Goal: Task Accomplishment & Management: Use online tool/utility

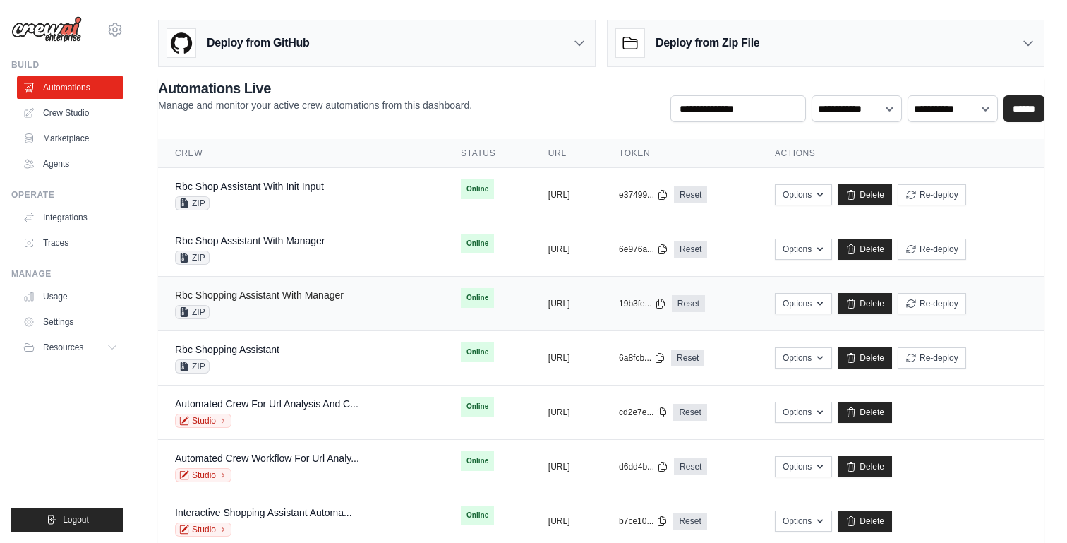
click at [341, 297] on link "Rbc Shopping Assistant With Manager" at bounding box center [259, 294] width 169 height 11
click at [892, 301] on link "Delete" at bounding box center [865, 303] width 54 height 21
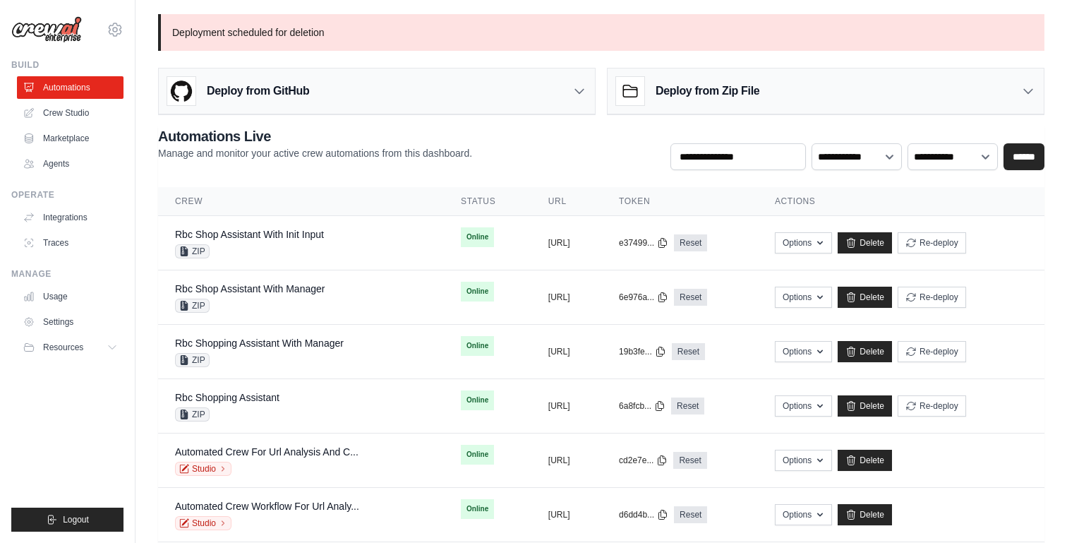
click at [827, 95] on div "Deploy from Zip File" at bounding box center [826, 91] width 436 height 46
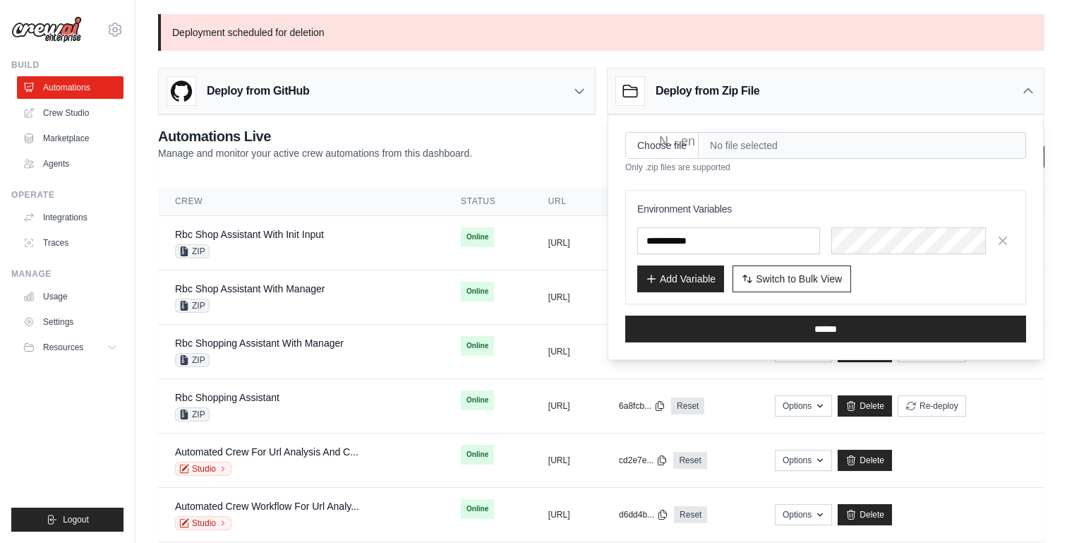
click at [723, 141] on span "No file selected" at bounding box center [862, 145] width 327 height 27
click at [678, 152] on input "Choose file" at bounding box center [661, 145] width 73 height 27
type input "**********"
click at [706, 236] on input "text" at bounding box center [728, 240] width 183 height 27
click at [769, 279] on span "Switch to Bulk View" at bounding box center [799, 278] width 86 height 14
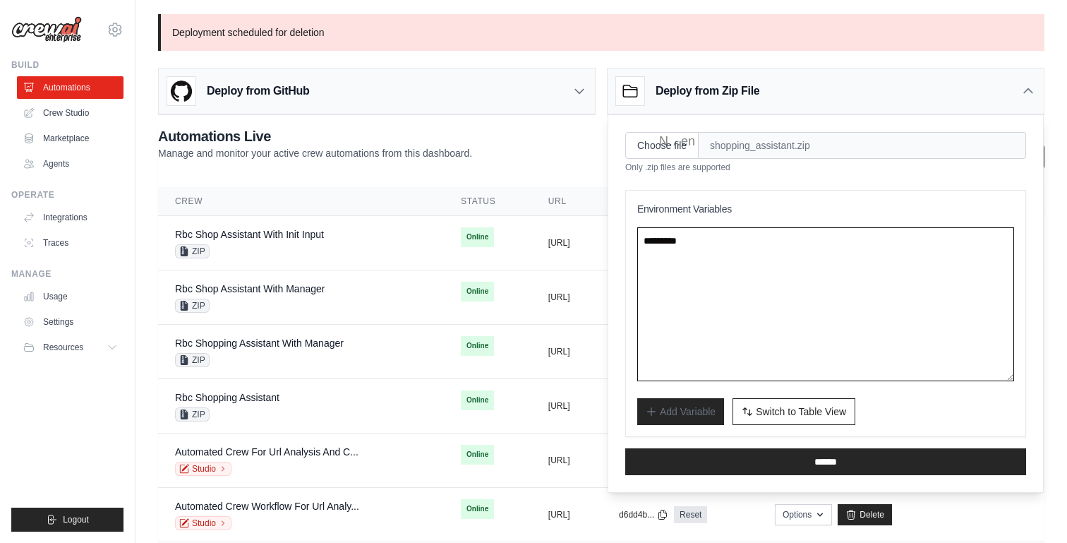
click at [709, 254] on textarea at bounding box center [825, 304] width 377 height 154
drag, startPoint x: 695, startPoint y: 234, endPoint x: 625, endPoint y: 234, distance: 69.9
click at [625, 234] on div "Environment Variables Add Variable Switch to Bulk View Switch to Table View" at bounding box center [825, 313] width 401 height 247
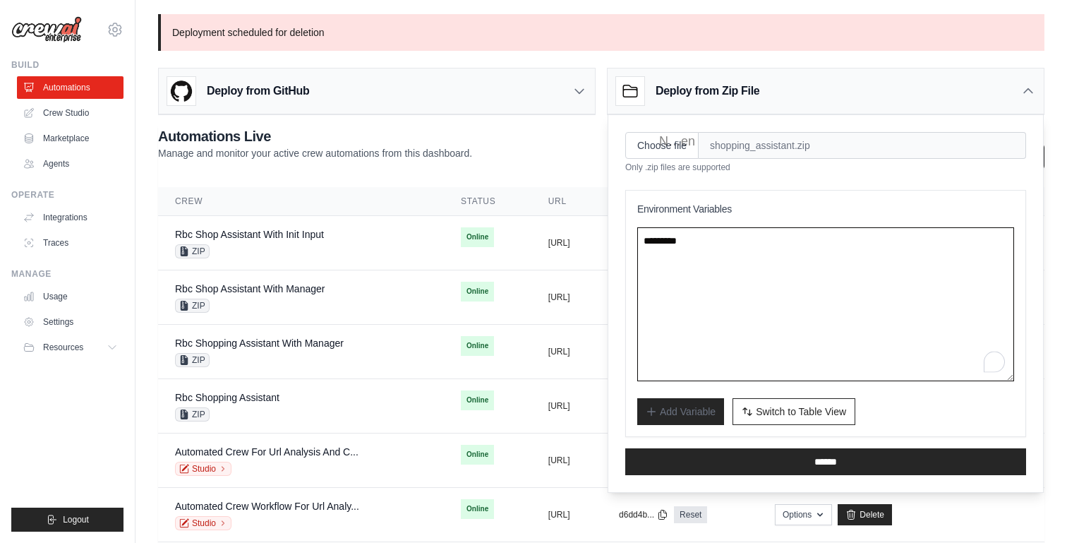
paste textarea "**********"
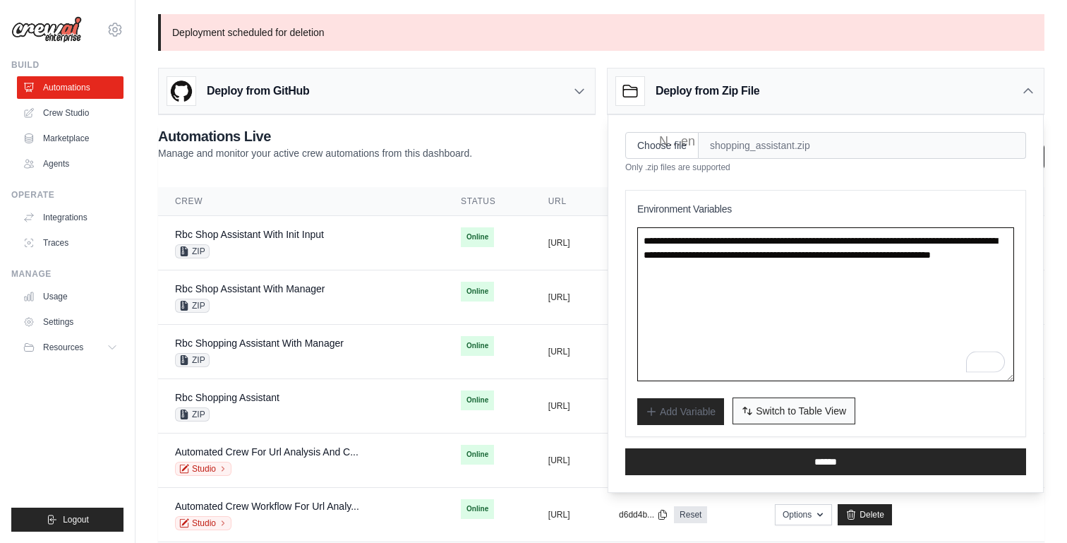
type textarea "**********"
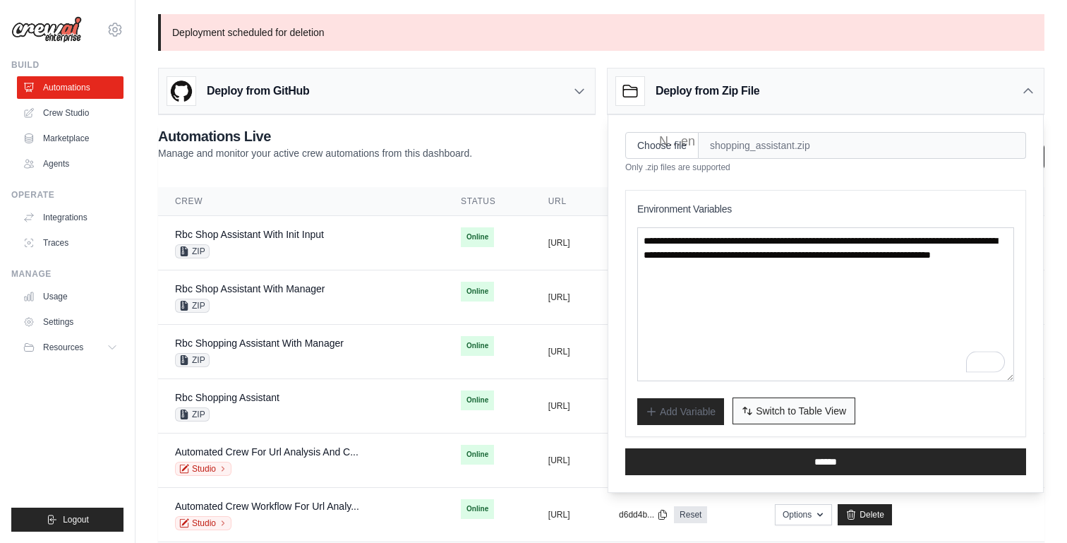
click at [772, 404] on span "Switch to Table View" at bounding box center [801, 411] width 90 height 14
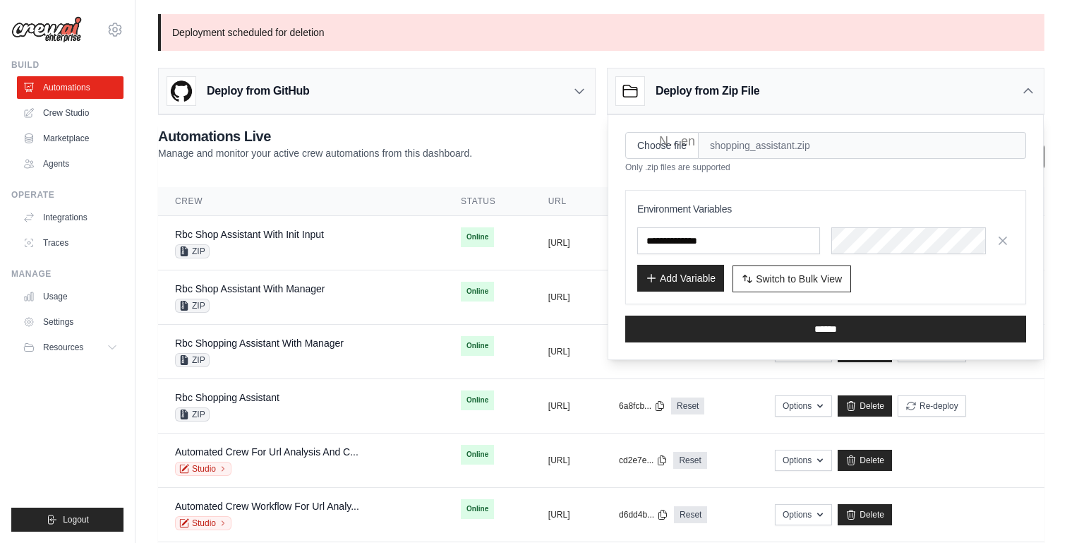
click at [696, 282] on button "Add Variable" at bounding box center [680, 278] width 87 height 27
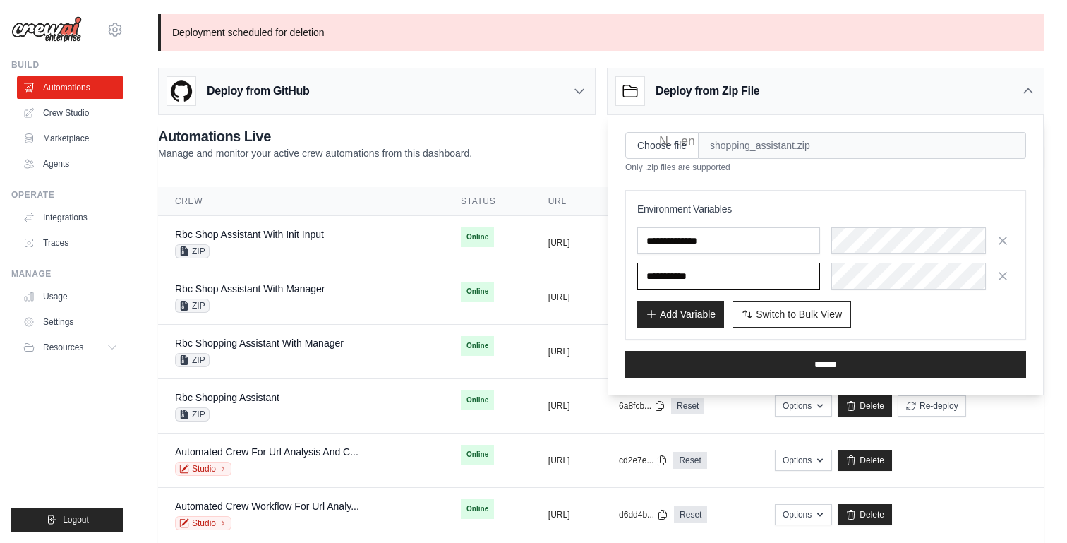
paste input "**********"
type input "**********"
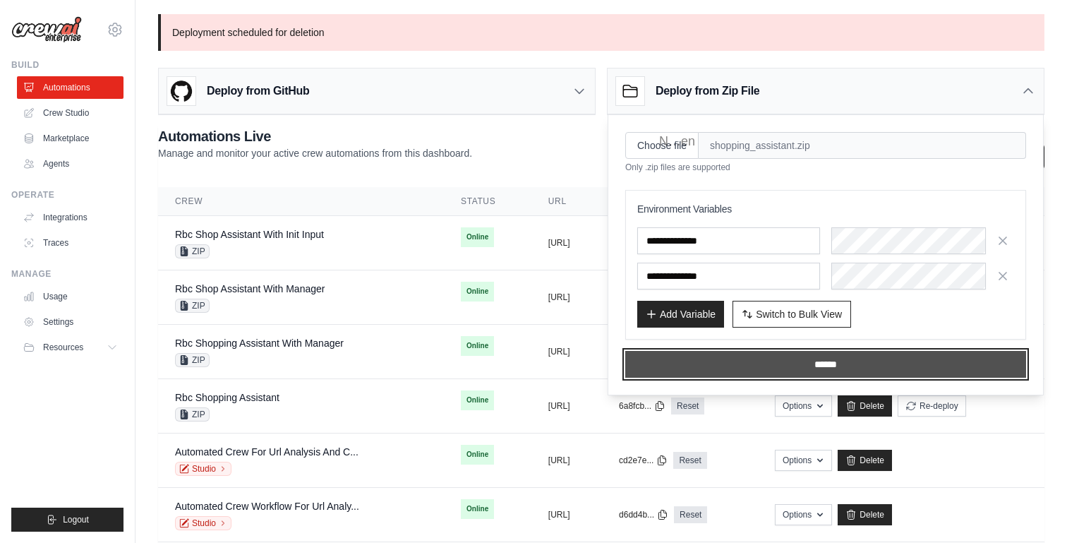
click at [840, 361] on input "******" at bounding box center [825, 364] width 401 height 27
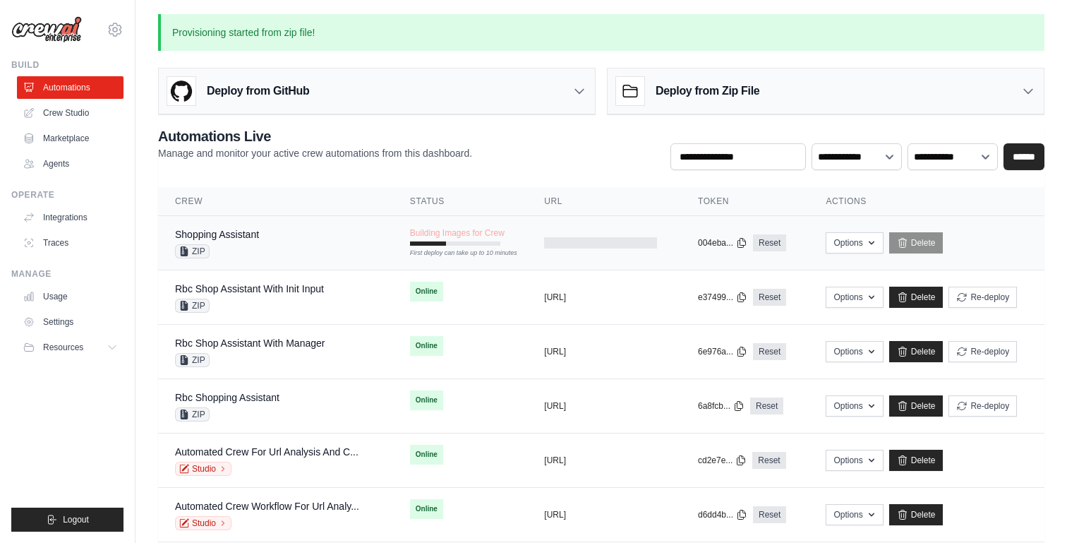
click at [259, 244] on div "ZIP" at bounding box center [217, 251] width 84 height 14
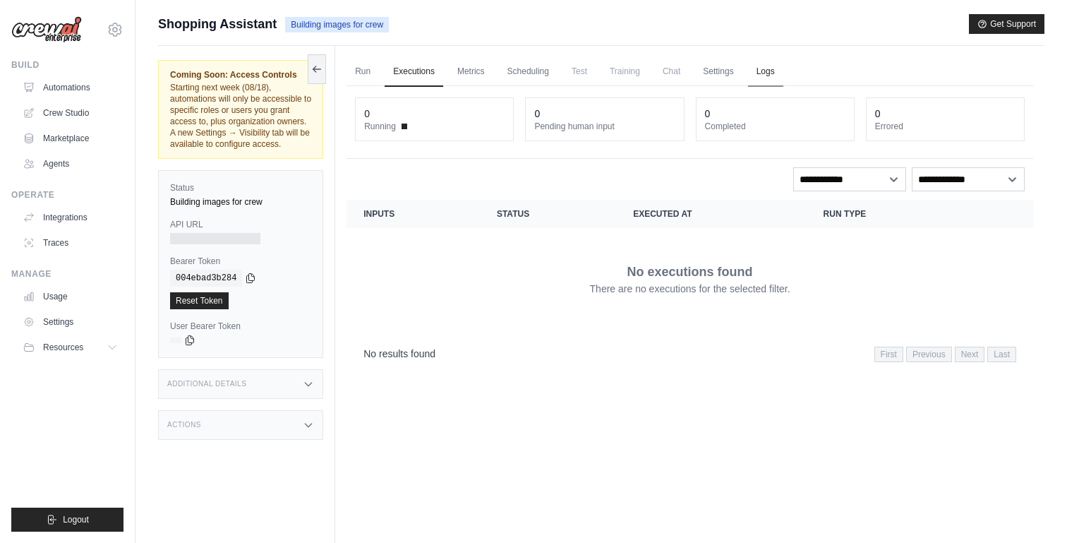
click at [776, 71] on link "Logs" at bounding box center [765, 72] width 35 height 30
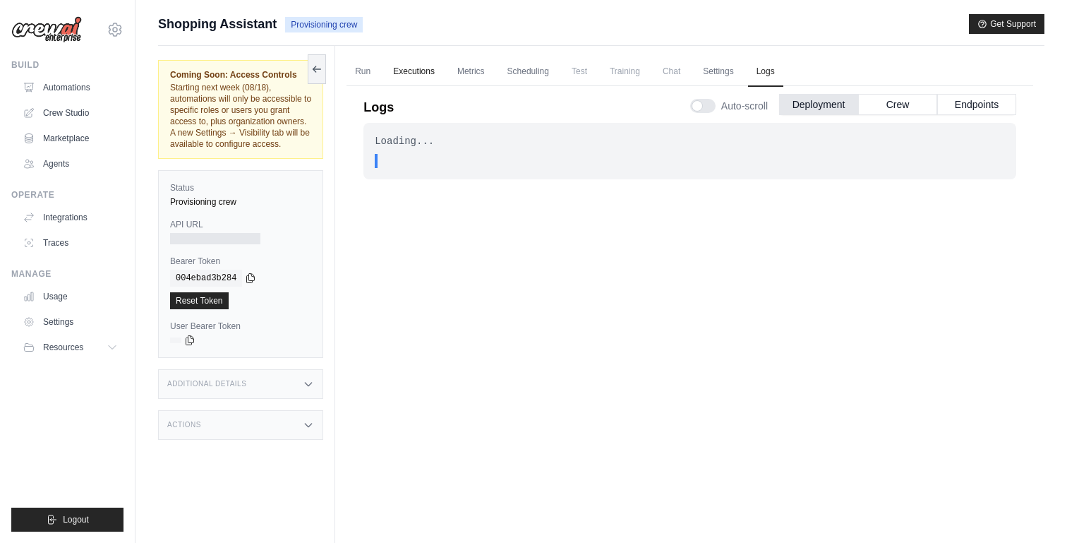
click at [423, 68] on link "Executions" at bounding box center [414, 72] width 59 height 30
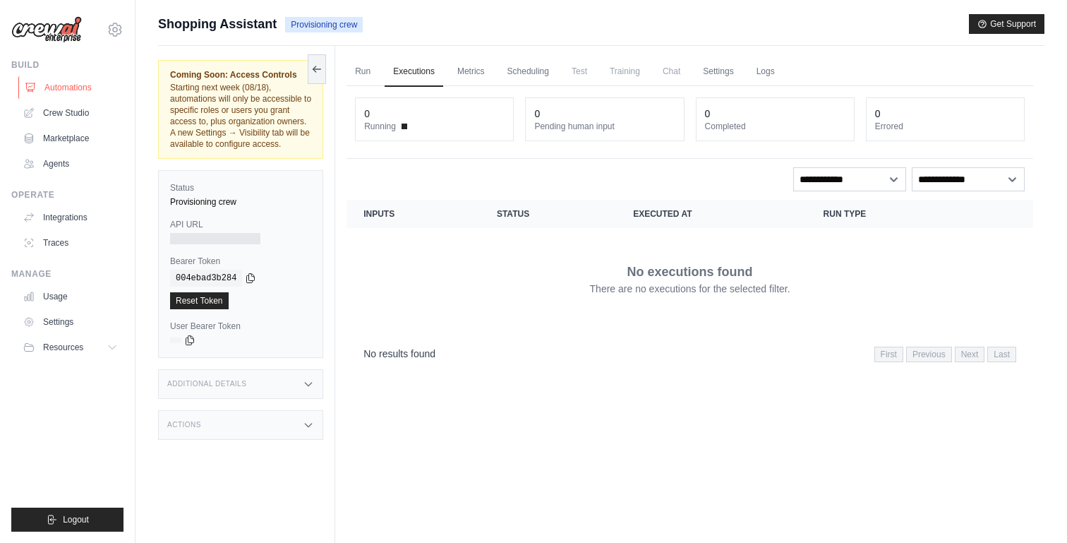
click at [66, 87] on link "Automations" at bounding box center [71, 87] width 107 height 23
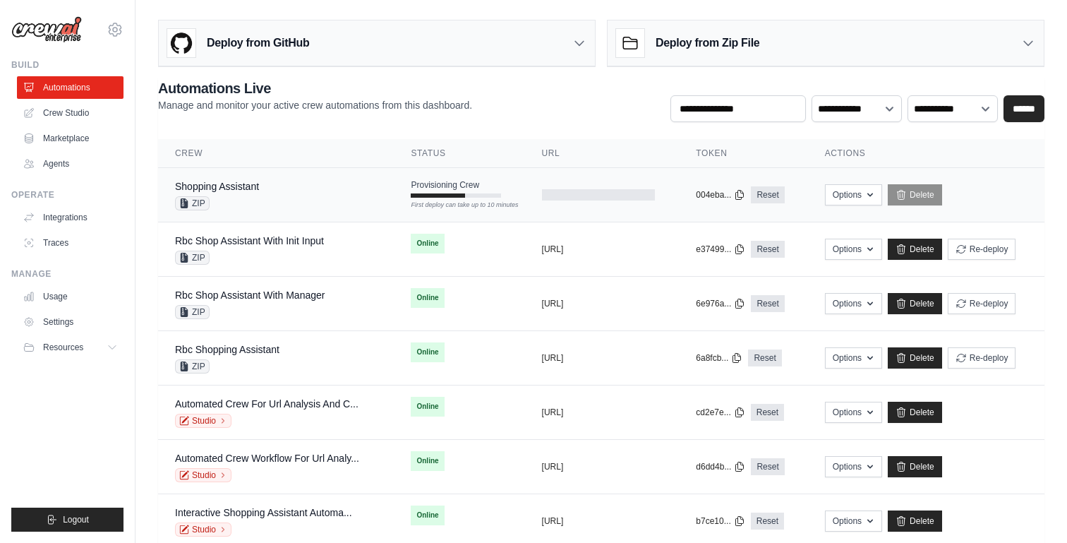
click at [325, 196] on div "Shopping Assistant ZIP" at bounding box center [276, 194] width 202 height 31
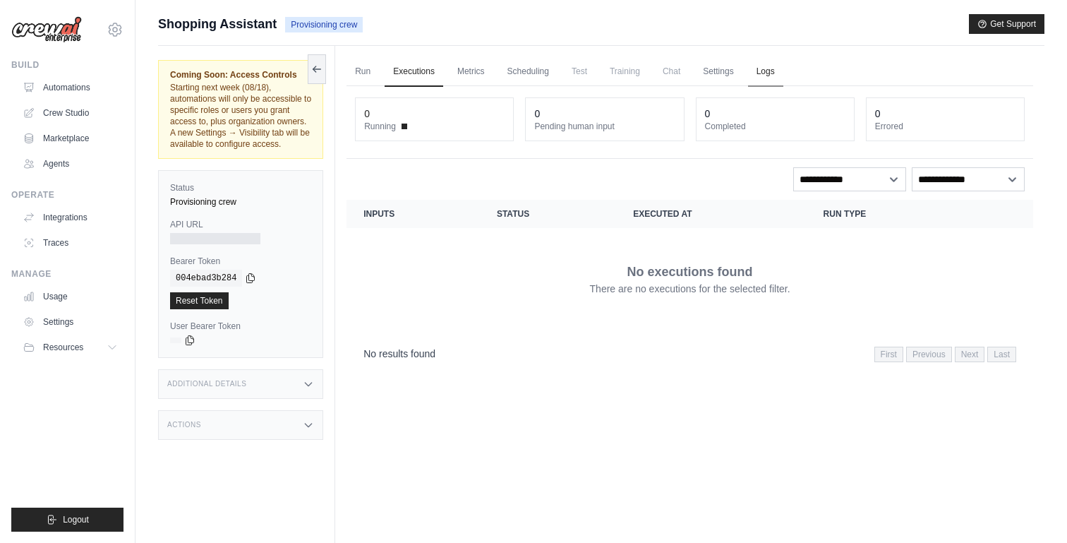
click at [783, 70] on link "Logs" at bounding box center [765, 72] width 35 height 30
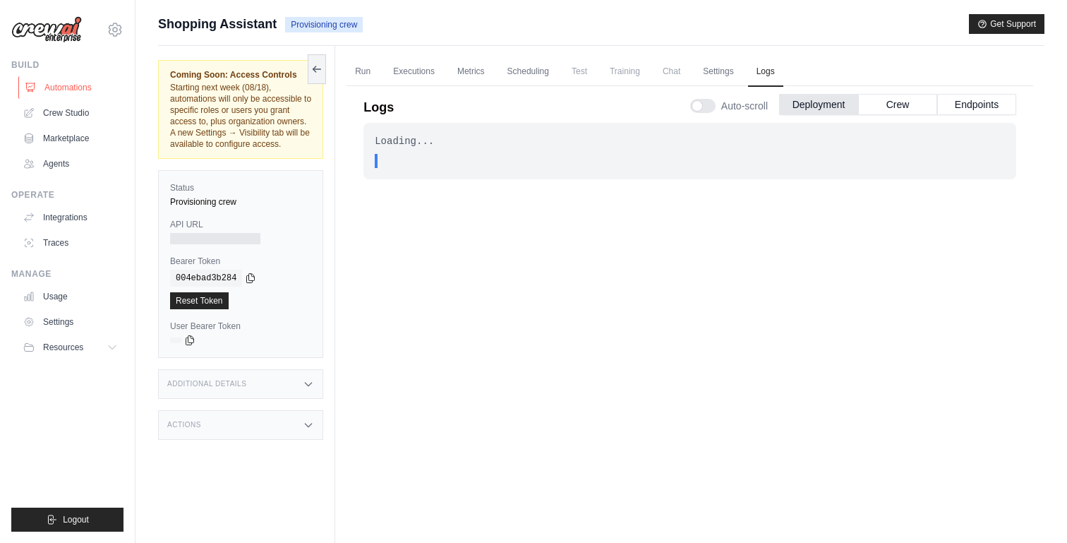
click at [35, 93] on link "Automations" at bounding box center [71, 87] width 107 height 23
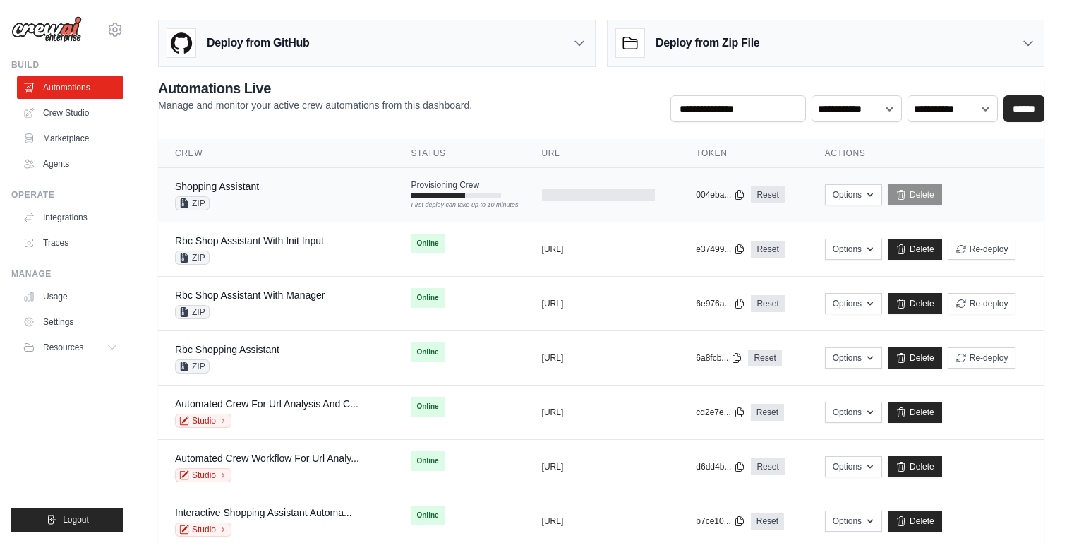
click at [259, 208] on div "ZIP" at bounding box center [217, 203] width 84 height 14
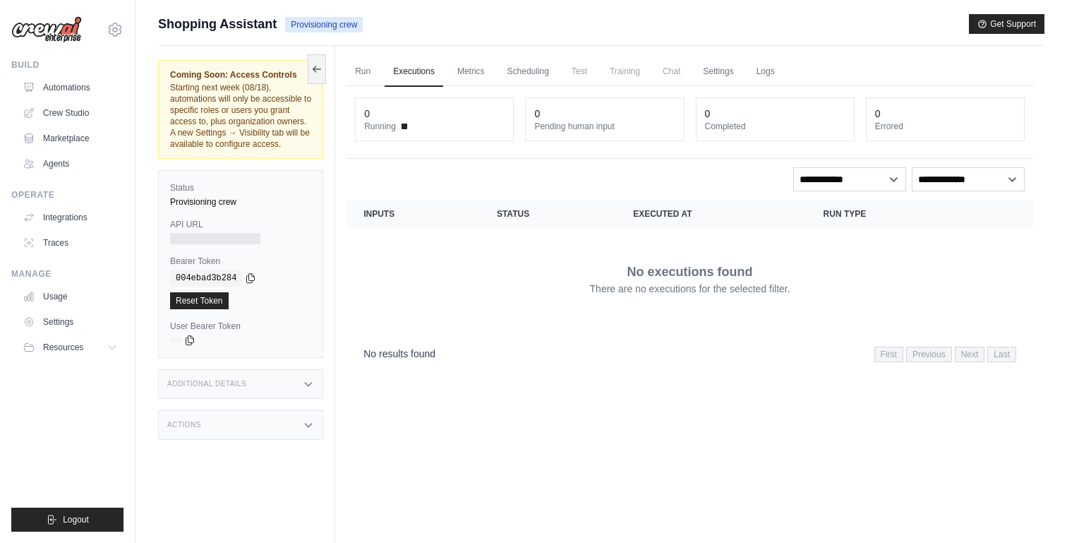
click at [804, 72] on ul "Run Executions Metrics Scheduling Test Training Chat Settings Logs" at bounding box center [690, 71] width 687 height 29
click at [783, 72] on link "Logs" at bounding box center [765, 72] width 35 height 30
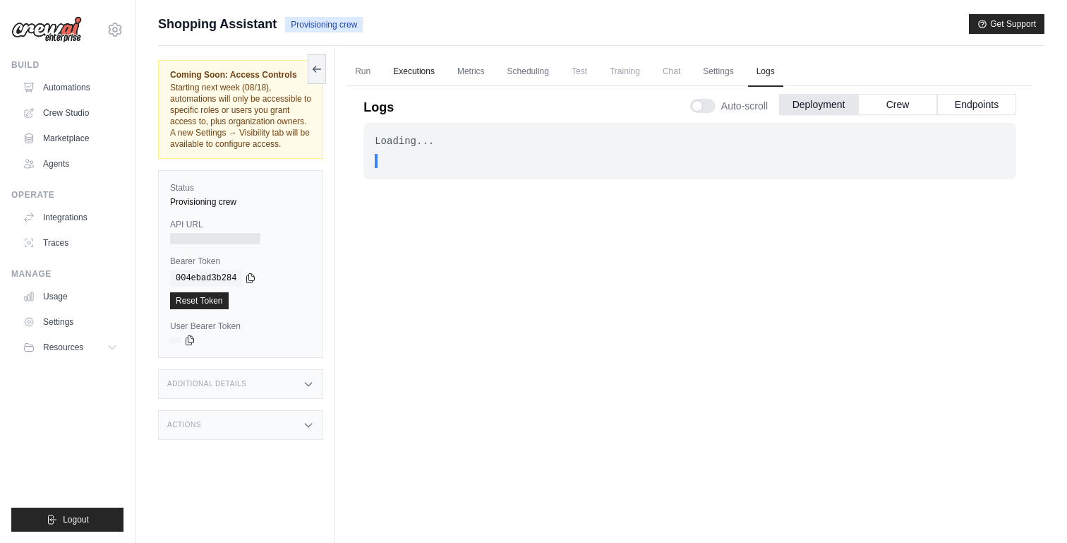
click at [404, 73] on link "Executions" at bounding box center [414, 72] width 59 height 30
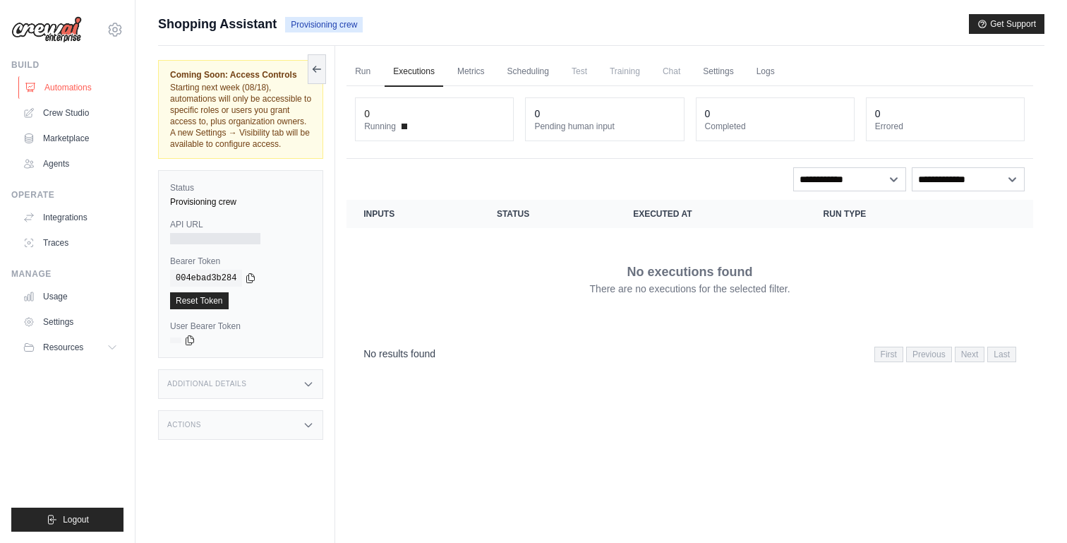
click at [78, 83] on link "Automations" at bounding box center [71, 87] width 107 height 23
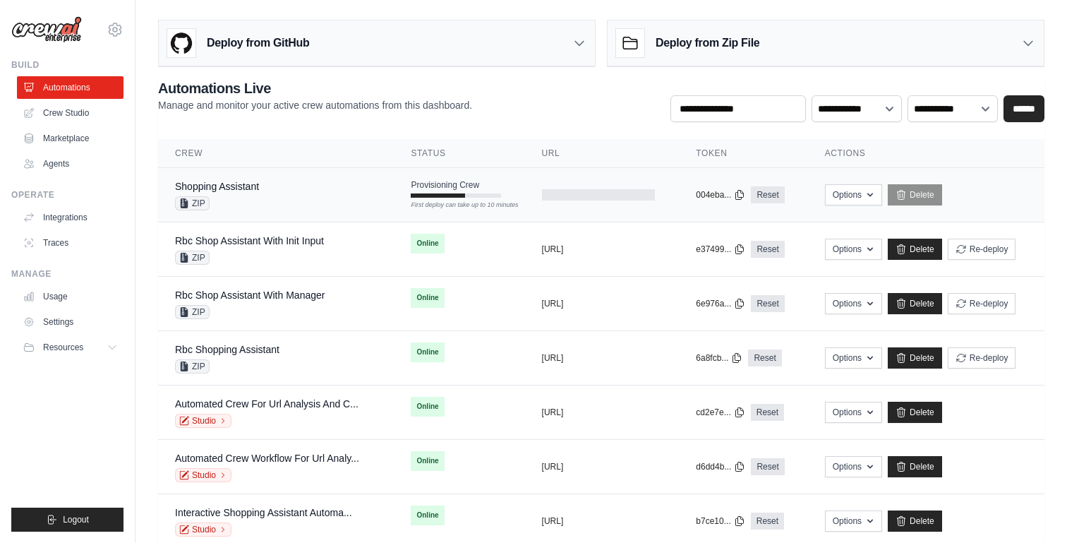
click at [318, 212] on td "Shopping Assistant ZIP" at bounding box center [276, 195] width 236 height 54
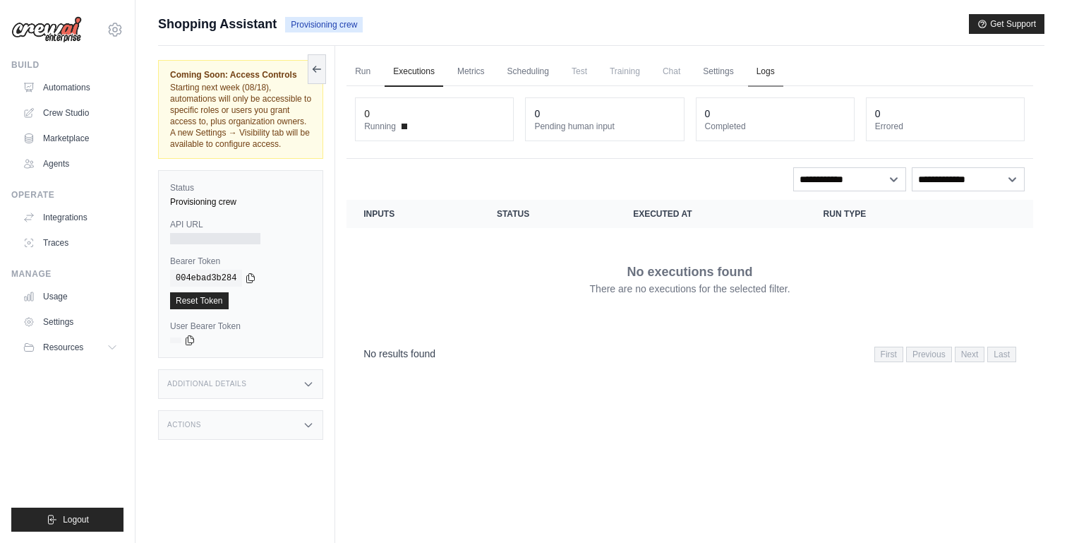
click at [783, 72] on link "Logs" at bounding box center [765, 72] width 35 height 30
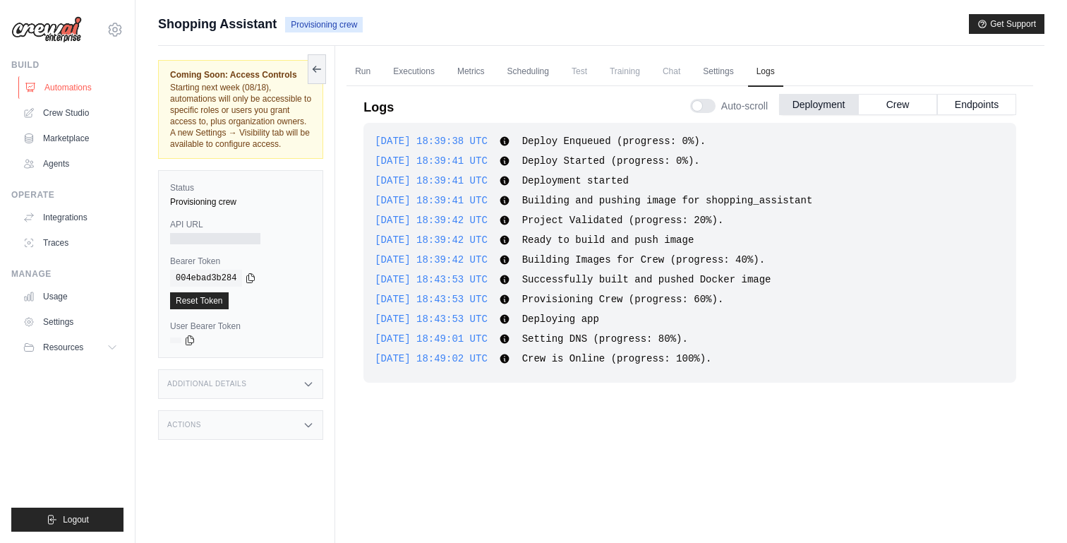
click at [66, 95] on link "Automations" at bounding box center [71, 87] width 107 height 23
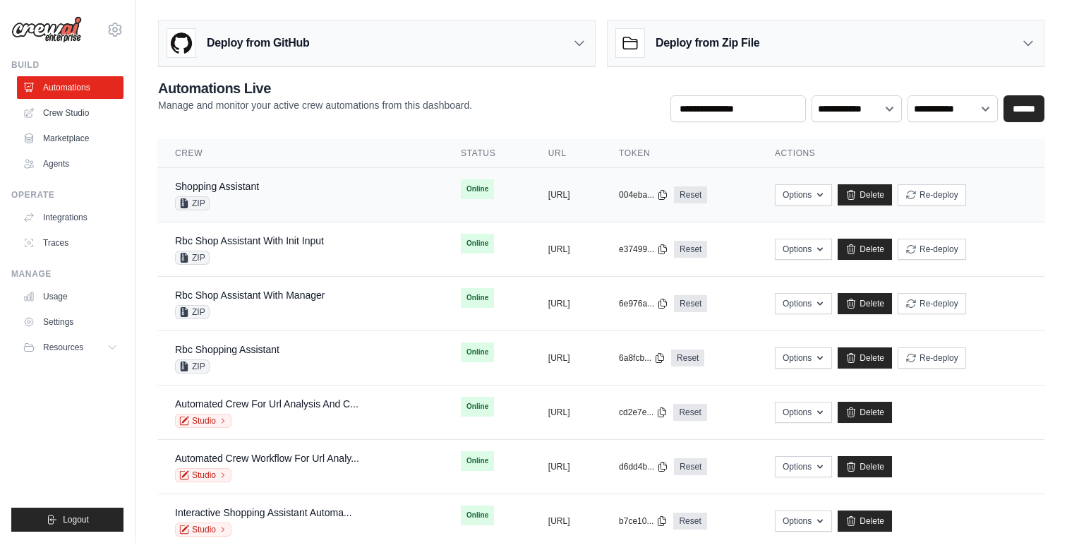
click at [294, 196] on div "Shopping Assistant ZIP" at bounding box center [301, 194] width 252 height 31
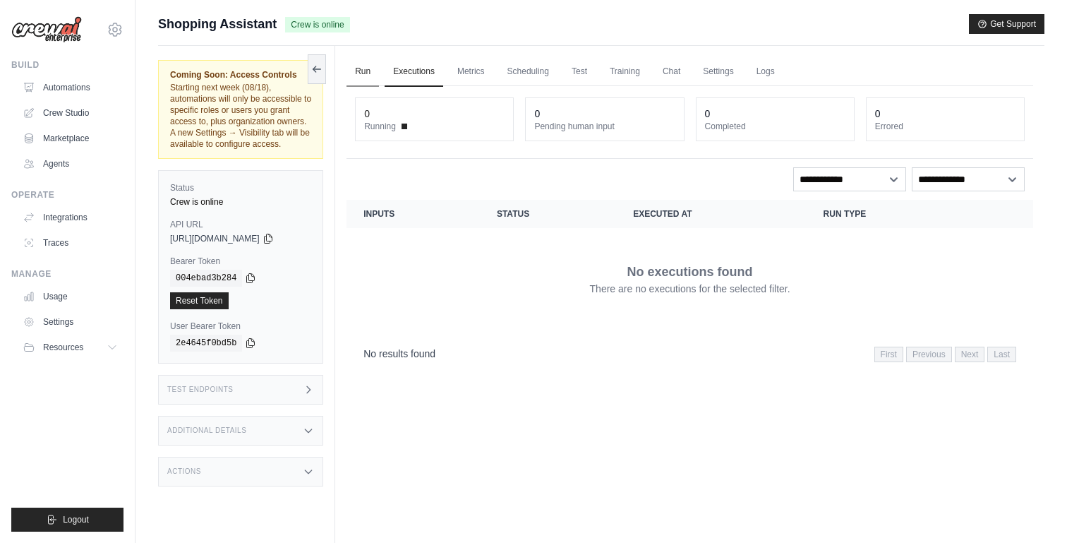
click at [364, 76] on link "Run" at bounding box center [363, 72] width 32 height 30
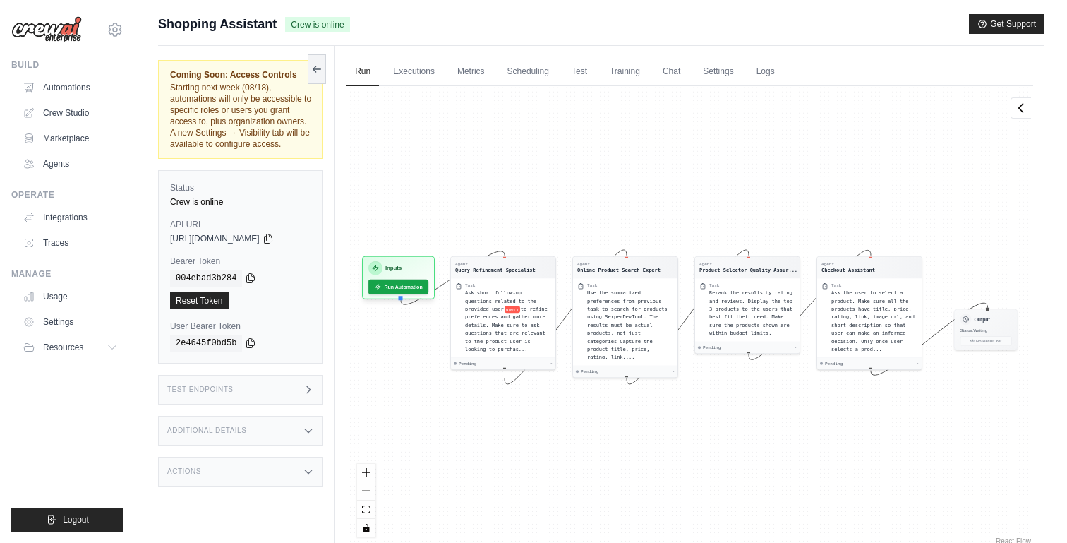
click at [288, 399] on div "Test Endpoints" at bounding box center [240, 390] width 165 height 30
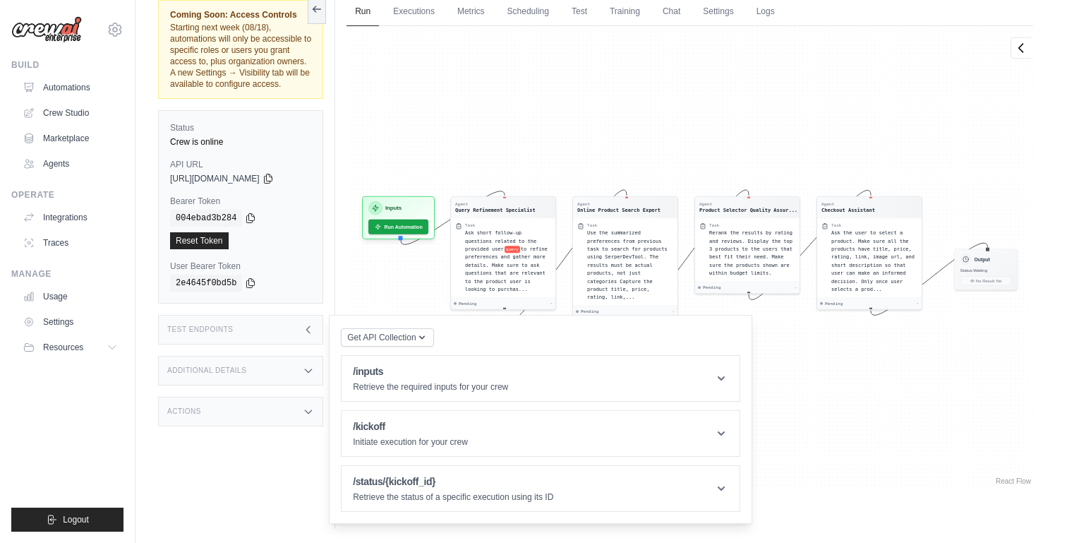
click at [272, 382] on div "Additional Details" at bounding box center [240, 371] width 165 height 30
click at [291, 342] on div "Test Endpoints" at bounding box center [240, 330] width 165 height 30
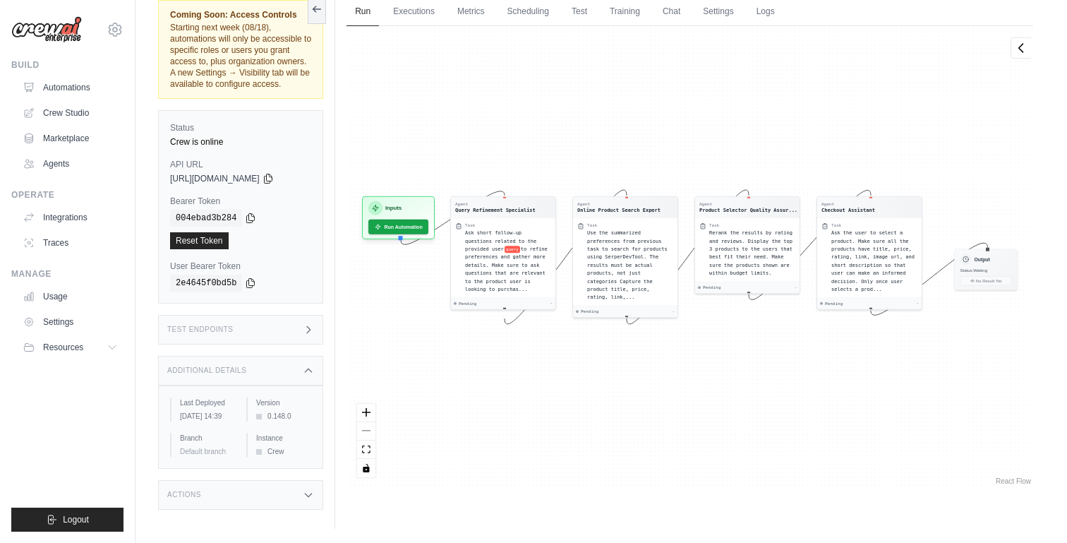
click at [285, 385] on div "Additional Details" at bounding box center [240, 371] width 165 height 30
click at [295, 338] on div "Test Endpoints" at bounding box center [240, 330] width 165 height 30
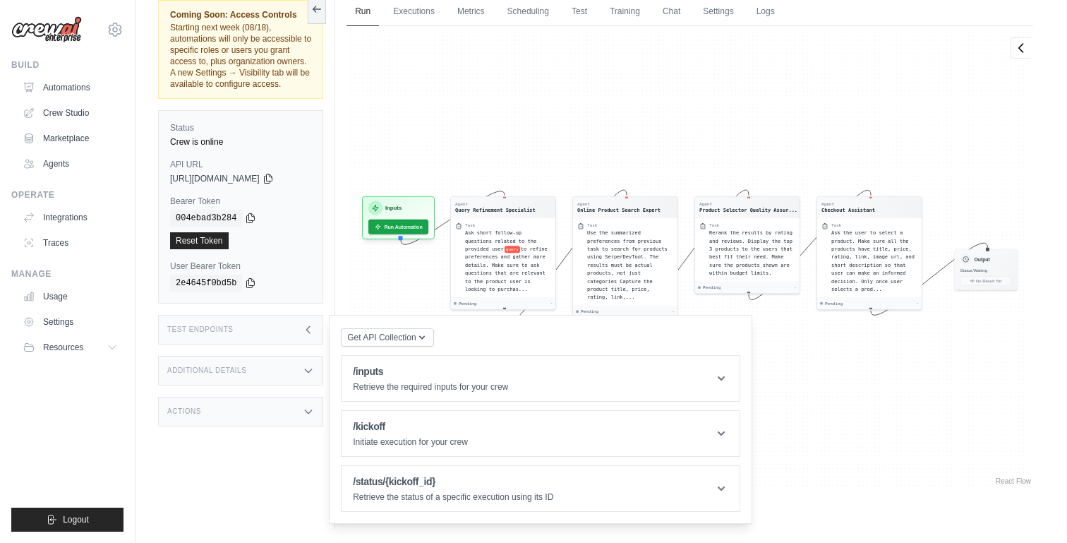
click at [299, 334] on div "Test Endpoints" at bounding box center [240, 330] width 165 height 30
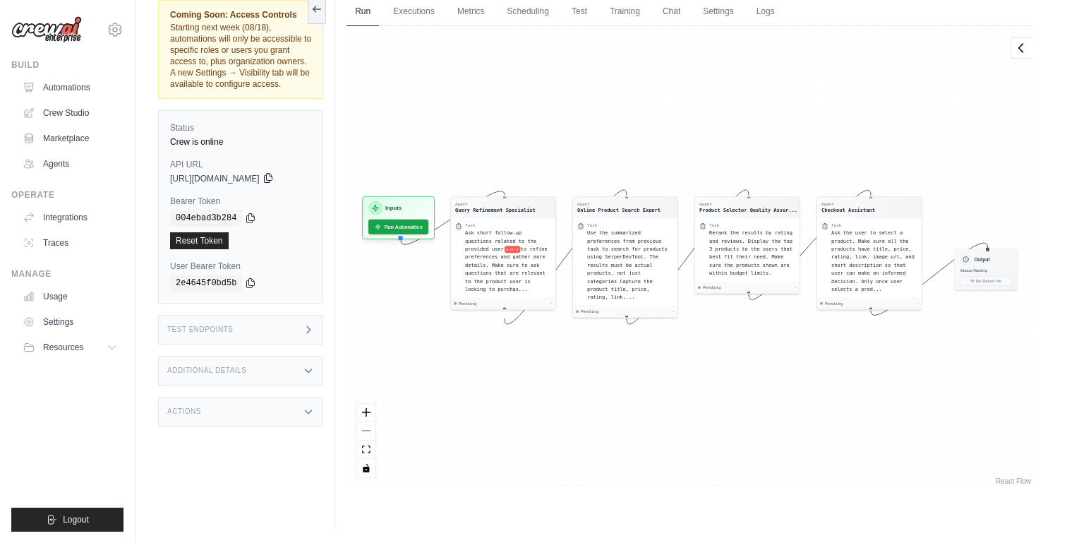
click at [274, 184] on icon at bounding box center [268, 177] width 11 height 11
click at [251, 222] on icon at bounding box center [251, 217] width 8 height 9
click at [422, 18] on link "Executions" at bounding box center [414, 12] width 59 height 30
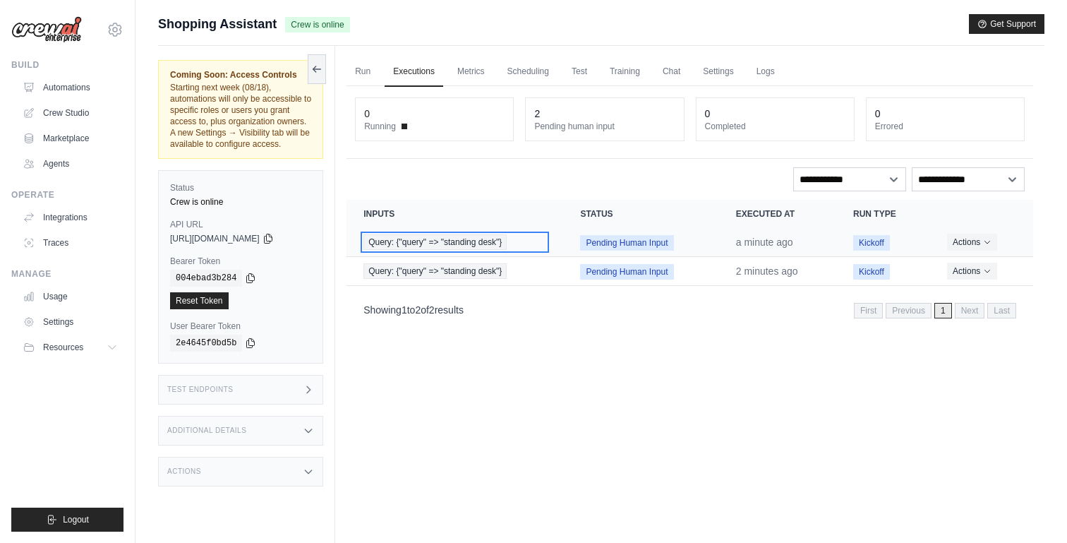
click at [507, 241] on span "Query: {"query" => "standing desk"}" at bounding box center [434, 242] width 143 height 16
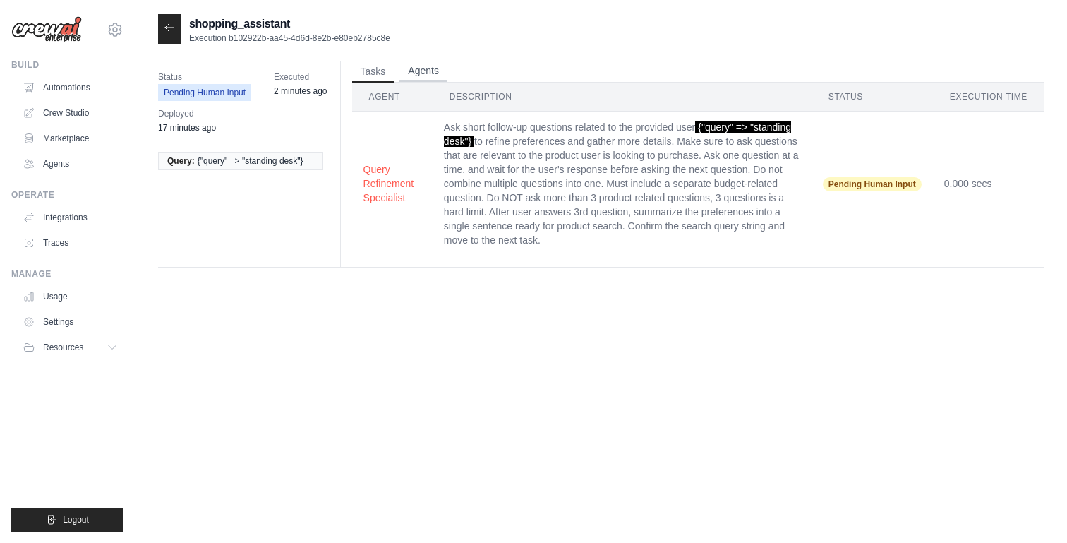
click at [433, 64] on button "Agents" at bounding box center [423, 71] width 48 height 21
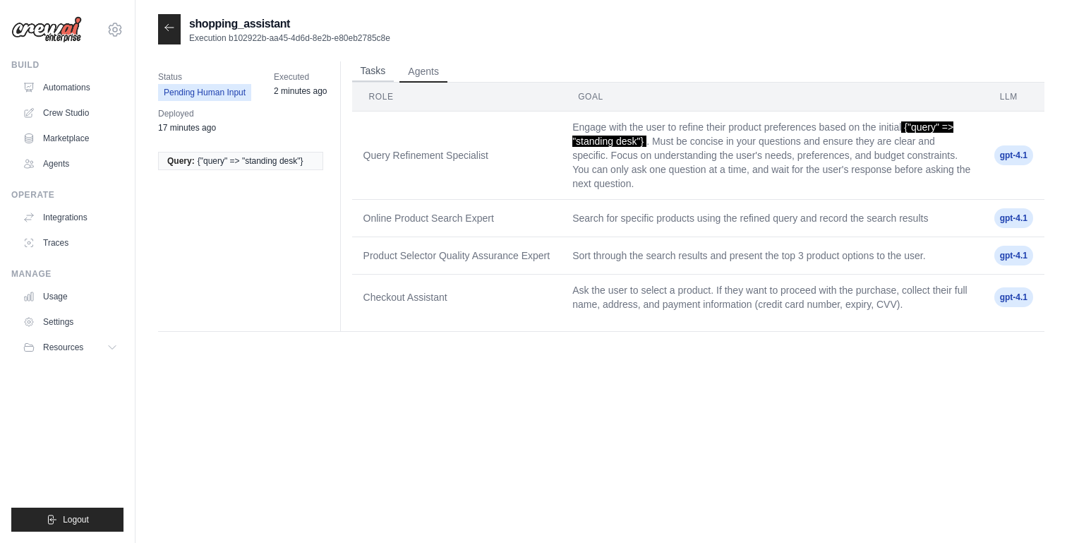
click at [378, 75] on button "Tasks" at bounding box center [373, 71] width 42 height 21
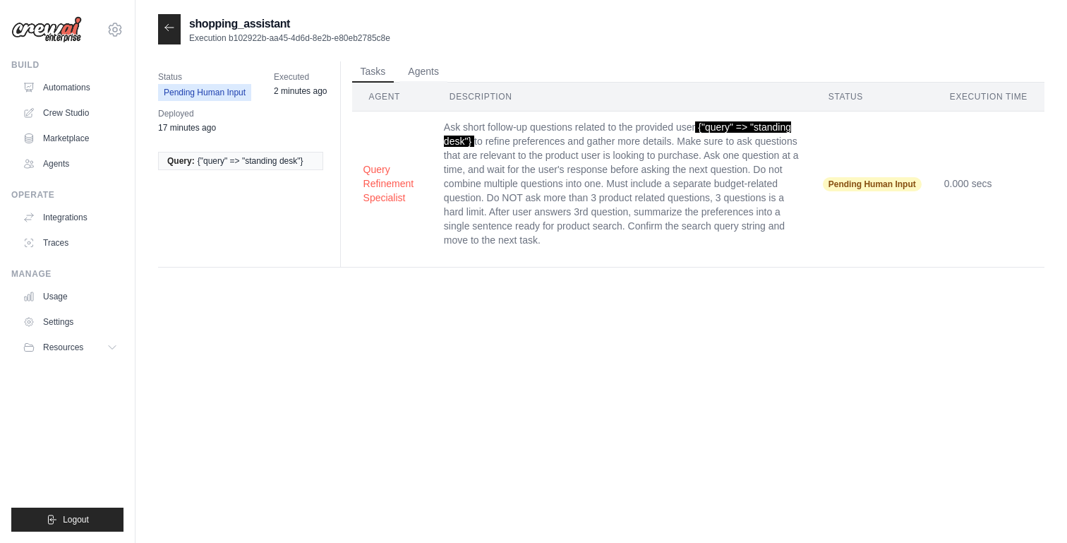
click at [172, 37] on div at bounding box center [169, 29] width 23 height 30
click at [172, 33] on icon at bounding box center [169, 27] width 11 height 11
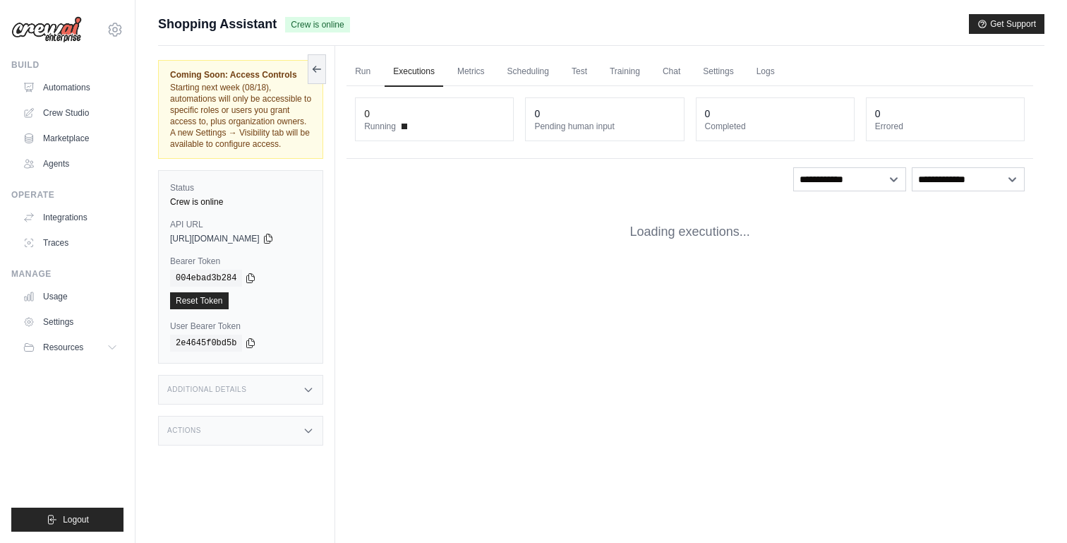
click at [95, 83] on link "Automations" at bounding box center [70, 87] width 107 height 23
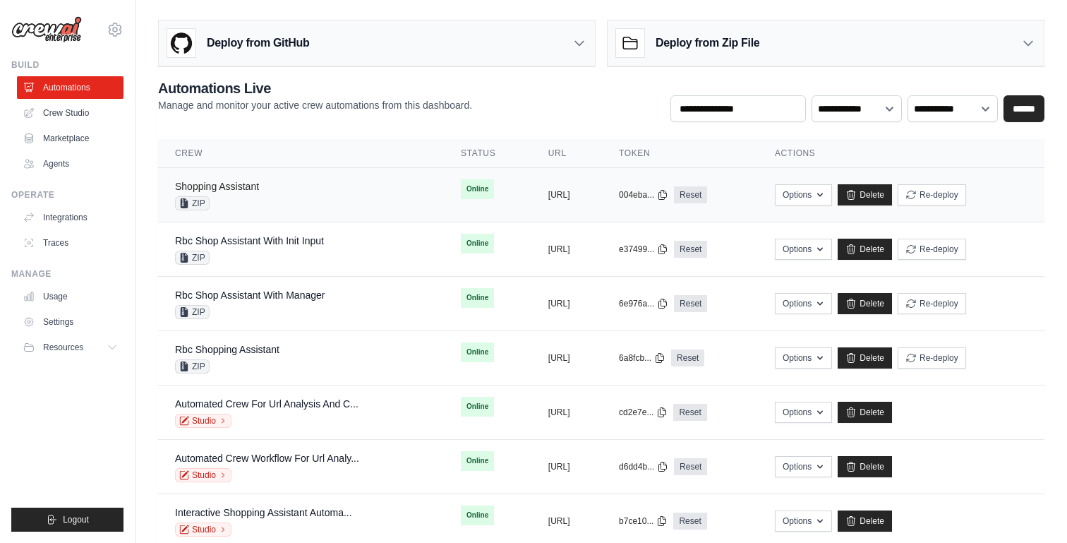
click at [259, 192] on link "Shopping Assistant" at bounding box center [217, 186] width 84 height 11
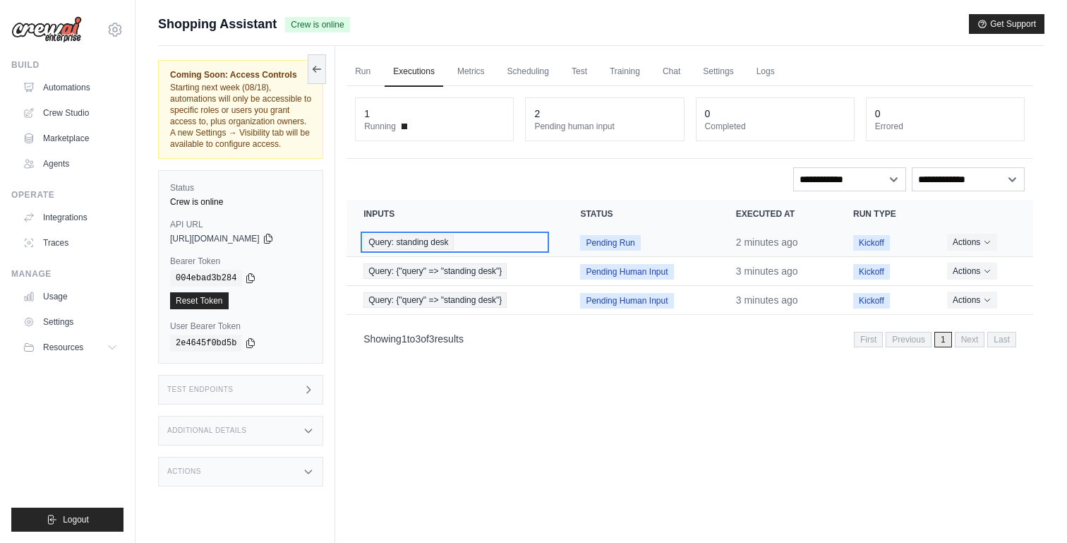
click at [426, 241] on span "Query: standing desk" at bounding box center [408, 242] width 90 height 16
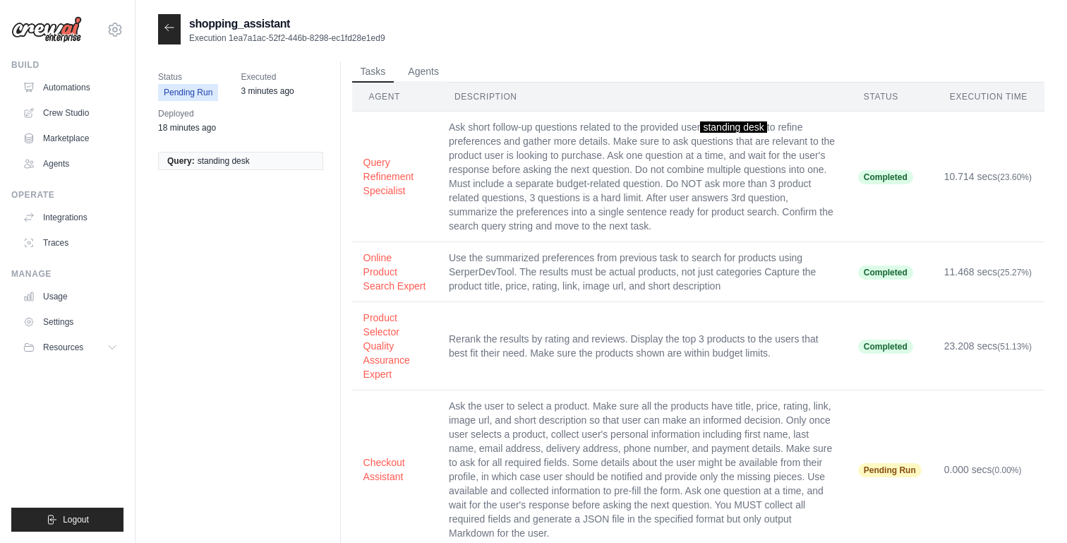
click at [165, 42] on div at bounding box center [169, 29] width 23 height 30
click at [167, 34] on div at bounding box center [169, 29] width 23 height 30
click at [168, 25] on icon at bounding box center [169, 27] width 8 height 6
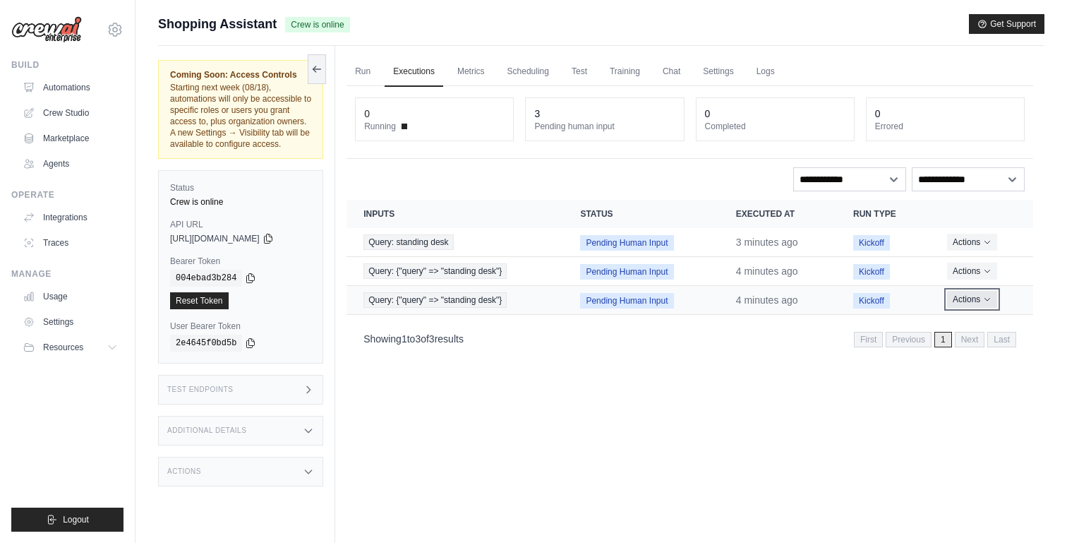
click at [963, 295] on button "Actions" at bounding box center [972, 299] width 50 height 17
click at [954, 344] on button "Delete" at bounding box center [971, 347] width 90 height 23
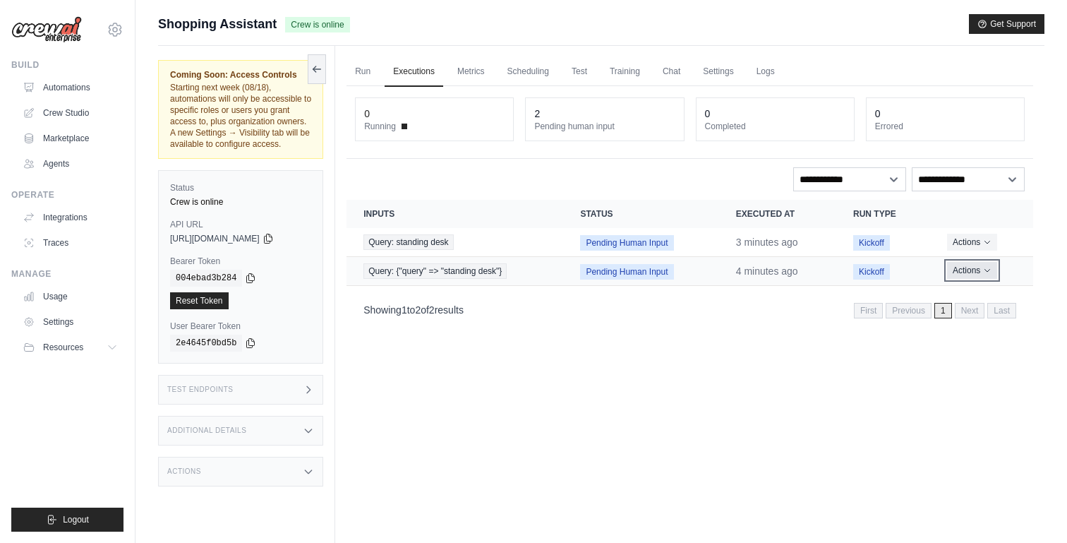
click at [970, 267] on button "Actions" at bounding box center [972, 270] width 50 height 17
click at [967, 272] on button "Actions" at bounding box center [972, 270] width 50 height 17
click at [960, 317] on button "Delete" at bounding box center [971, 318] width 90 height 23
